Goal: Obtain resource: Obtain resource

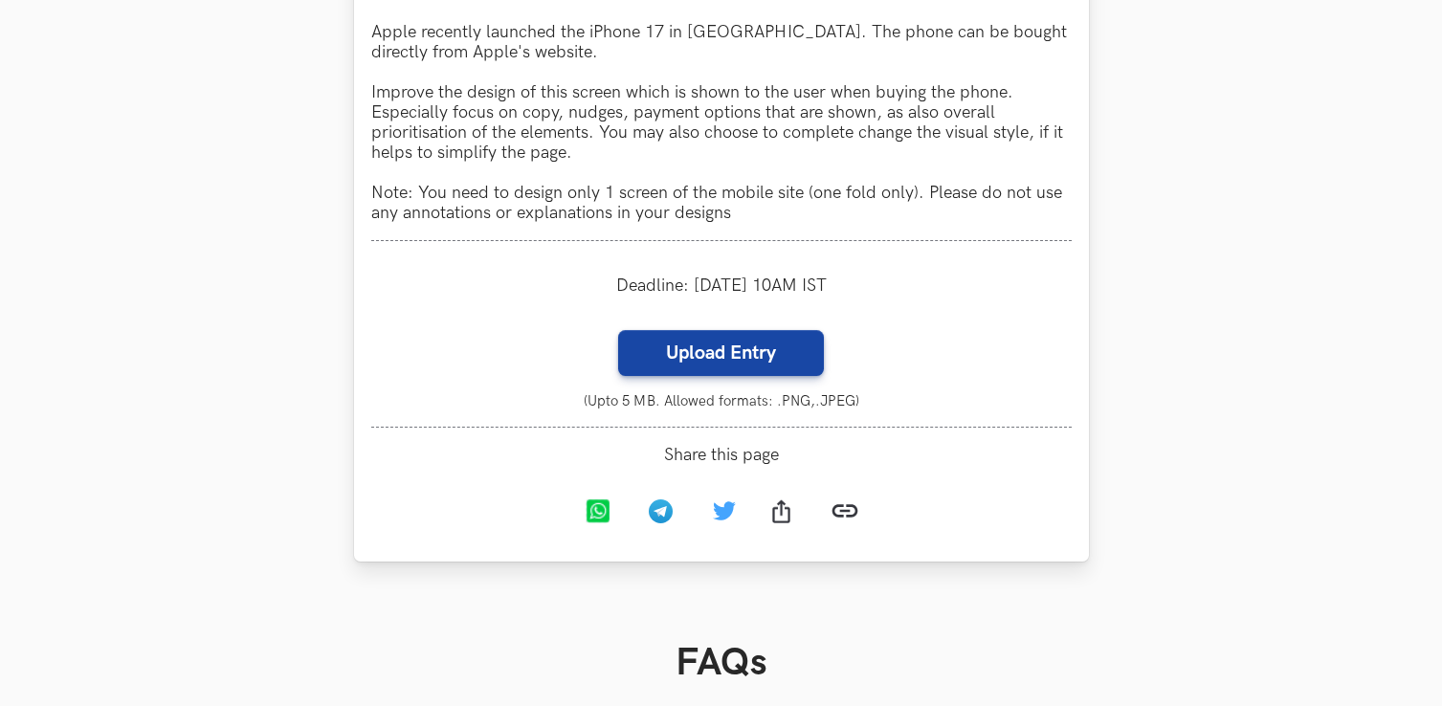
scroll to position [1850, 0]
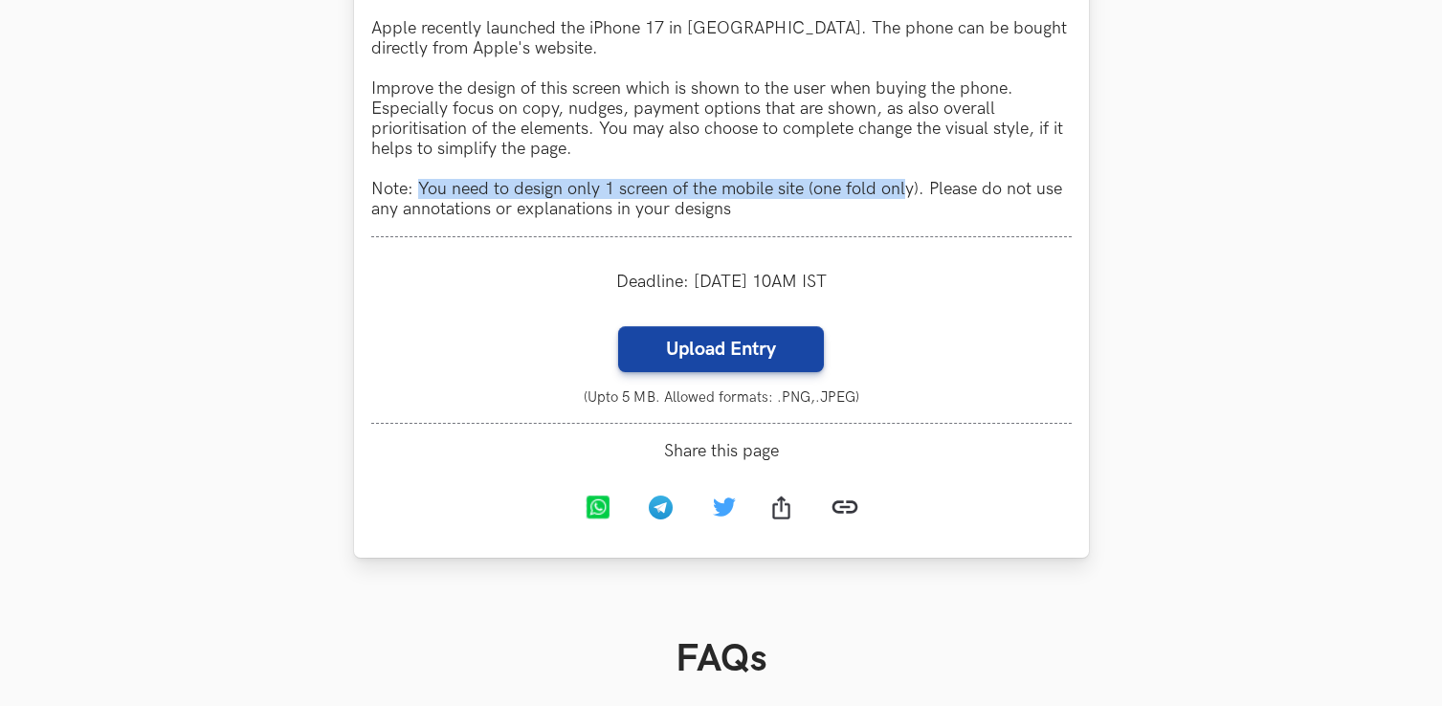
drag, startPoint x: 418, startPoint y: 190, endPoint x: 901, endPoint y: 192, distance: 483.2
click at [901, 192] on p "Apple recently launched the iPhone 17 in [GEOGRAPHIC_DATA]. The phone can be bo…" at bounding box center [721, 118] width 700 height 201
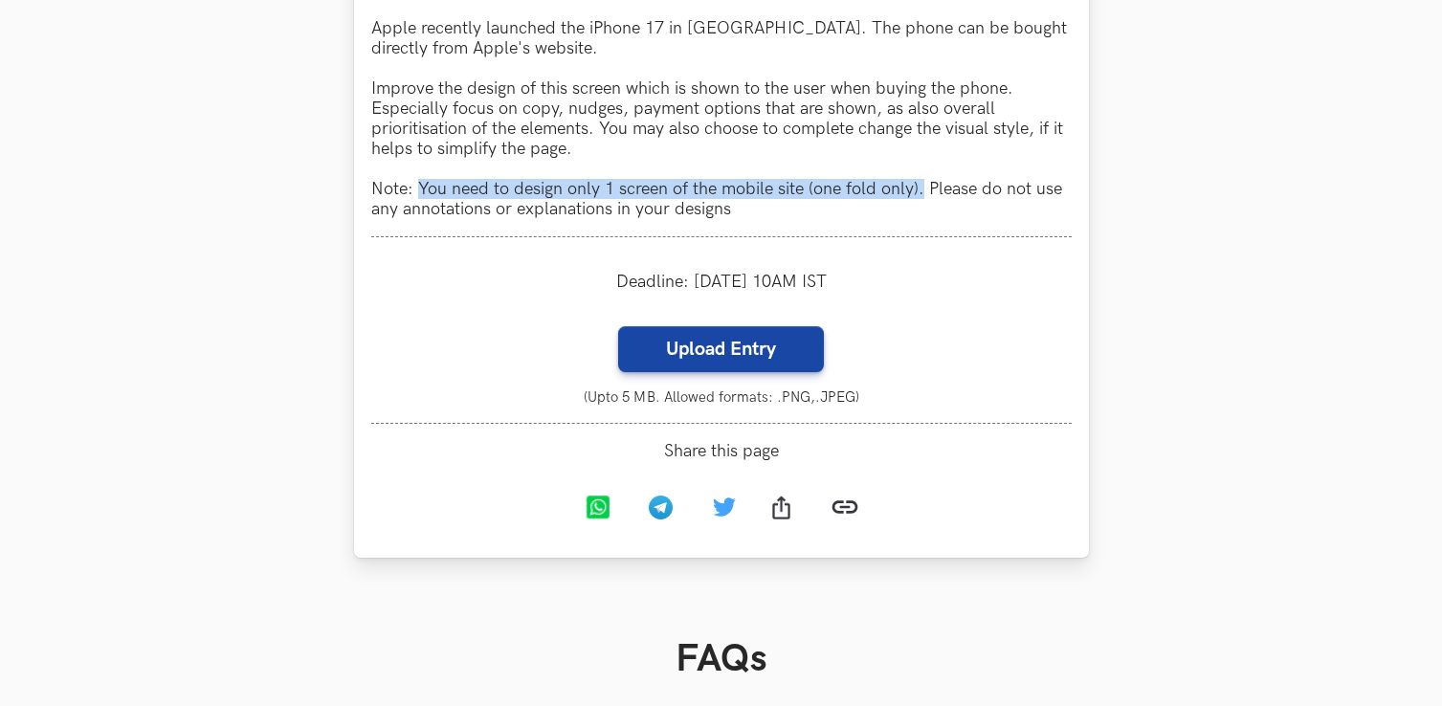
drag, startPoint x: 418, startPoint y: 191, endPoint x: 922, endPoint y: 187, distance: 504.3
click at [922, 187] on p "Apple recently launched the iPhone 17 in [GEOGRAPHIC_DATA]. The phone can be bo…" at bounding box center [721, 118] width 700 height 201
copy p "You need to design only 1 screen of the mobile site (one fold only)."
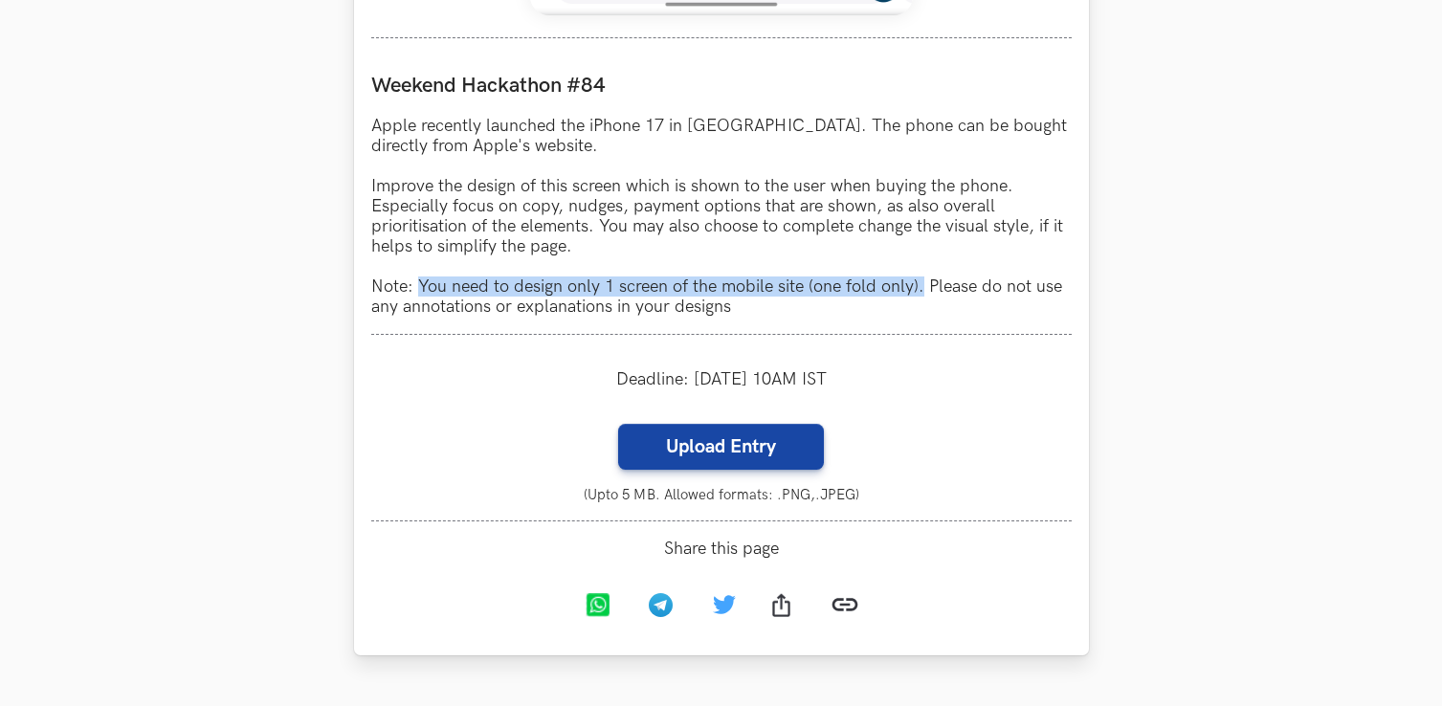
scroll to position [1610, 0]
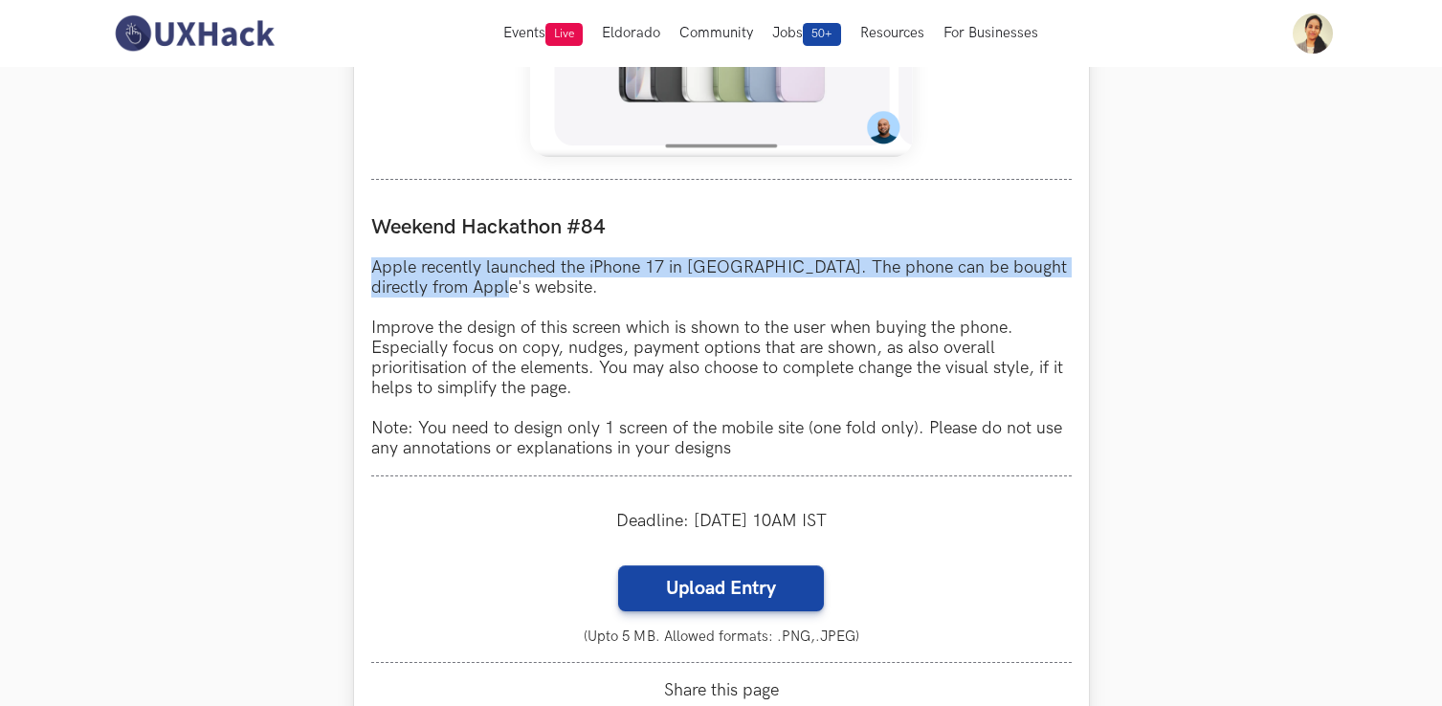
drag, startPoint x: 374, startPoint y: 264, endPoint x: 511, endPoint y: 285, distance: 138.4
click at [511, 285] on p "Apple recently launched the iPhone 17 in [GEOGRAPHIC_DATA]. The phone can be bo…" at bounding box center [721, 357] width 700 height 201
copy p "Apple recently launched the iPhone 17 in [GEOGRAPHIC_DATA]. The phone can be bo…"
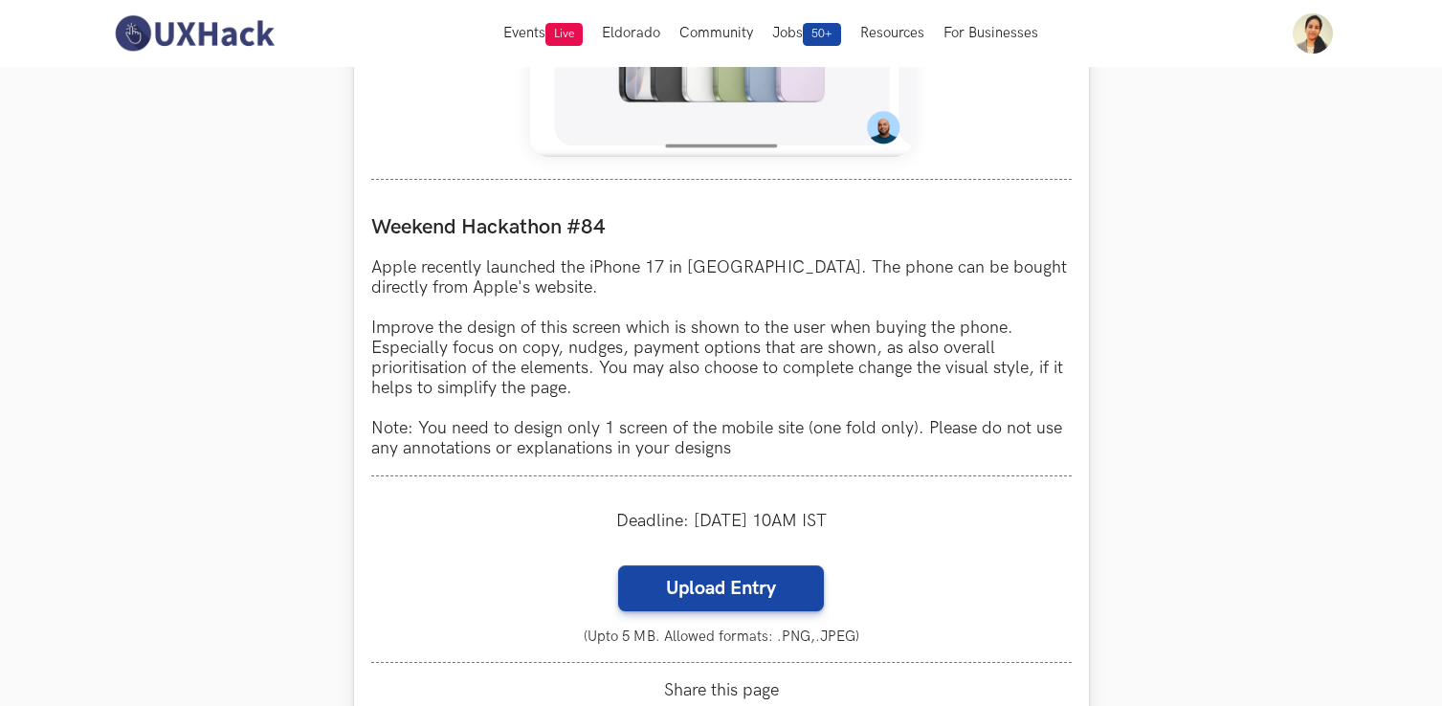
click at [478, 359] on p "Apple recently launched the iPhone 17 in [GEOGRAPHIC_DATA]. The phone can be bo…" at bounding box center [721, 357] width 700 height 201
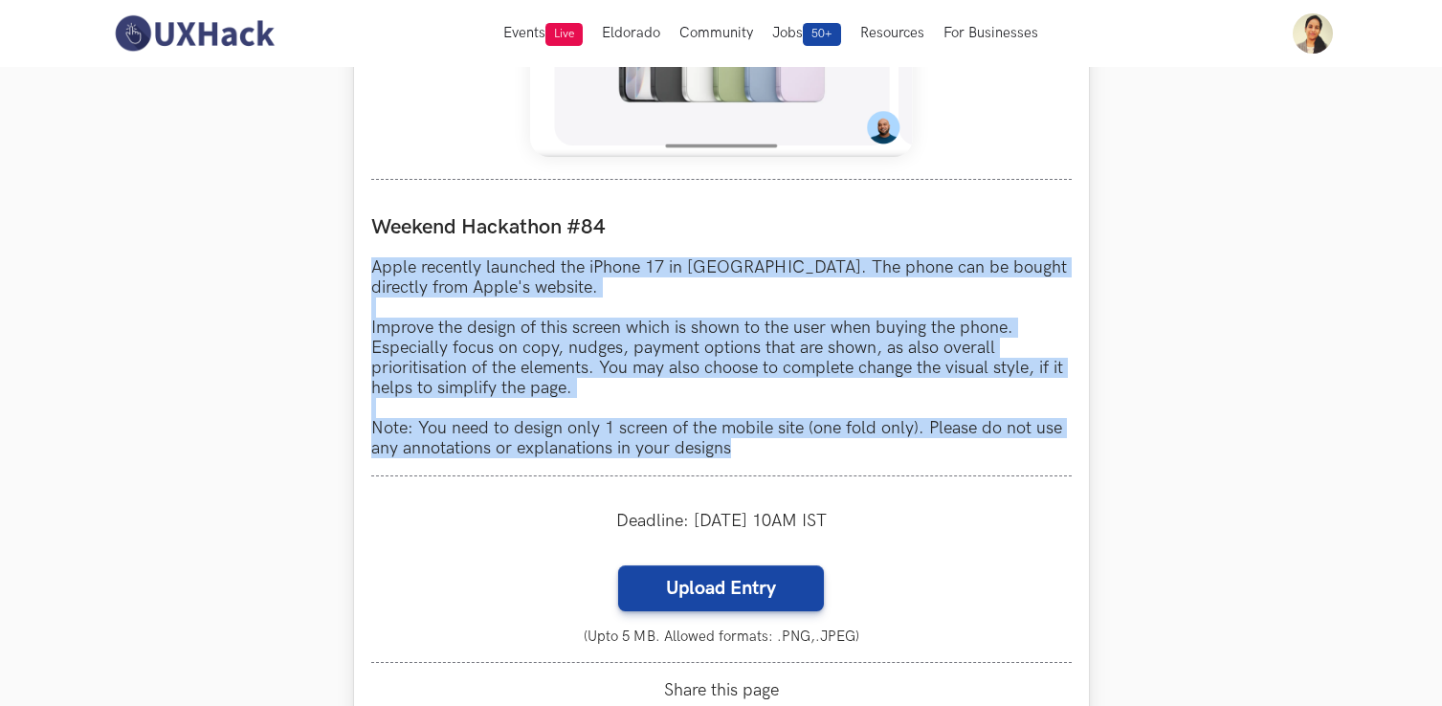
drag, startPoint x: 370, startPoint y: 263, endPoint x: 743, endPoint y: 455, distance: 419.4
click at [743, 455] on p "Apple recently launched the iPhone 17 in [GEOGRAPHIC_DATA]. The phone can be bo…" at bounding box center [721, 357] width 700 height 201
copy p "Apple recently launched the iPhone 17 in [GEOGRAPHIC_DATA]. The phone can be bo…"
click at [743, 456] on p "Apple recently launched the iPhone 17 in [GEOGRAPHIC_DATA]. The phone can be bo…" at bounding box center [721, 357] width 700 height 201
